Goal: Task Accomplishment & Management: Use online tool/utility

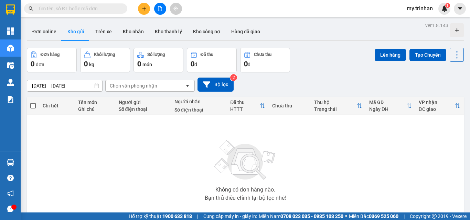
click at [161, 7] on icon "file-add" at bounding box center [160, 8] width 5 height 5
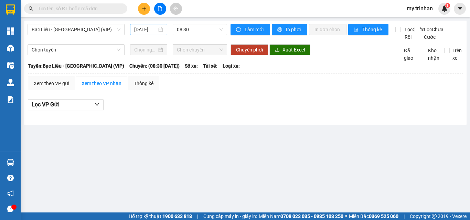
click at [152, 29] on input "[DATE]" at bounding box center [145, 30] width 23 height 8
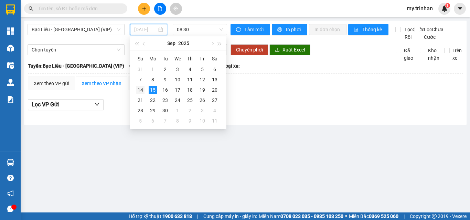
click at [141, 91] on div "14" at bounding box center [140, 90] width 8 height 8
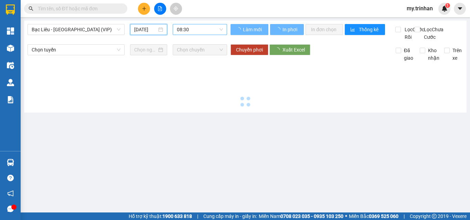
type input "[DATE]"
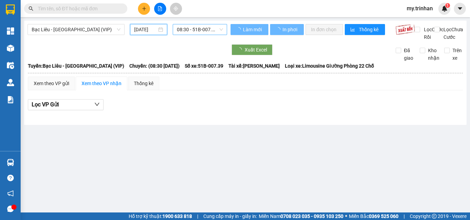
click at [190, 27] on span "08:30 - 51B-007.39" at bounding box center [200, 29] width 46 height 10
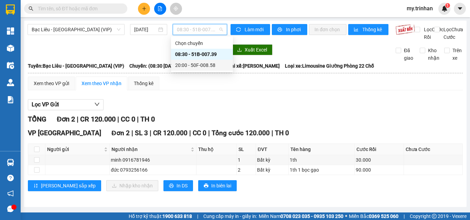
click at [189, 63] on div "20:00 - 50F-008.58" at bounding box center [202, 66] width 54 height 8
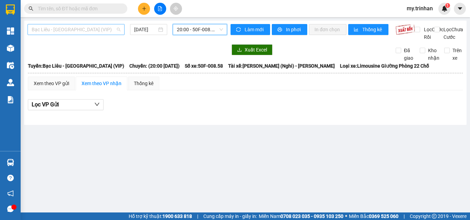
click at [121, 32] on div "Bạc Liêu - [GEOGRAPHIC_DATA] (VIP)" at bounding box center [76, 29] width 97 height 11
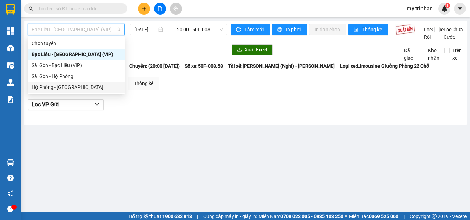
click at [90, 91] on div "Hộ Phòng - [GEOGRAPHIC_DATA]" at bounding box center [76, 87] width 97 height 11
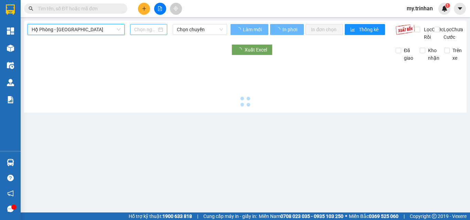
click at [150, 29] on input at bounding box center [145, 30] width 23 height 8
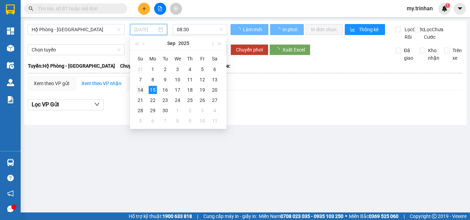
click at [142, 89] on div "14" at bounding box center [140, 90] width 8 height 8
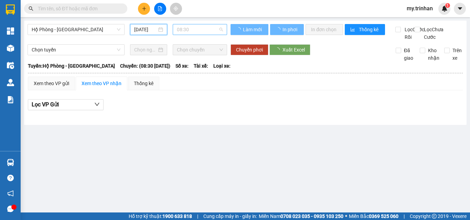
click at [188, 30] on span "08:30" at bounding box center [200, 29] width 46 height 10
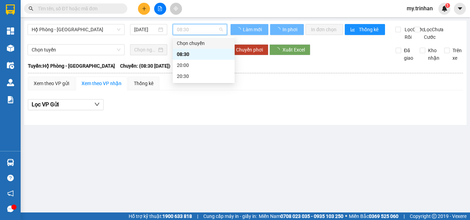
click at [154, 32] on input "[DATE]" at bounding box center [145, 30] width 23 height 8
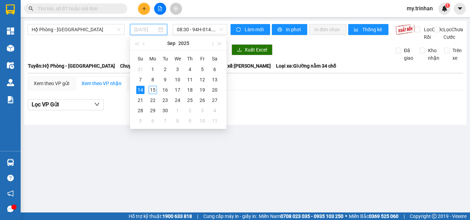
type input "[DATE]"
click at [139, 88] on div "14" at bounding box center [140, 90] width 8 height 8
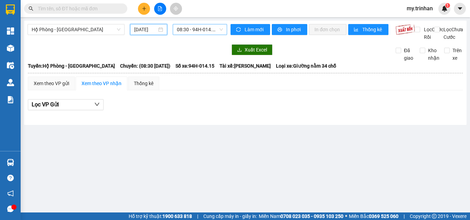
click at [190, 32] on span "08:30 - 94H-014.15" at bounding box center [200, 29] width 46 height 10
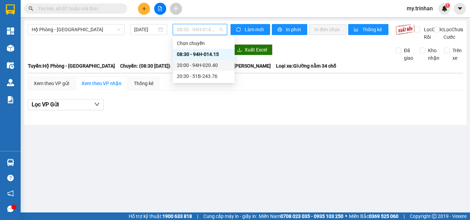
click at [192, 67] on div "20:00 - 94H-020.40" at bounding box center [204, 66] width 54 height 8
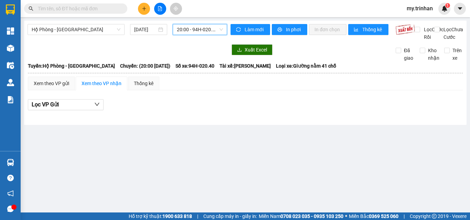
click at [196, 25] on span "20:00 - 94H-020.40" at bounding box center [200, 29] width 46 height 10
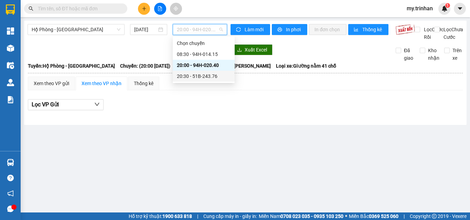
click at [191, 78] on div "20:30 - 51B-243.76" at bounding box center [204, 77] width 54 height 8
